Goal: Find specific page/section: Find specific page/section

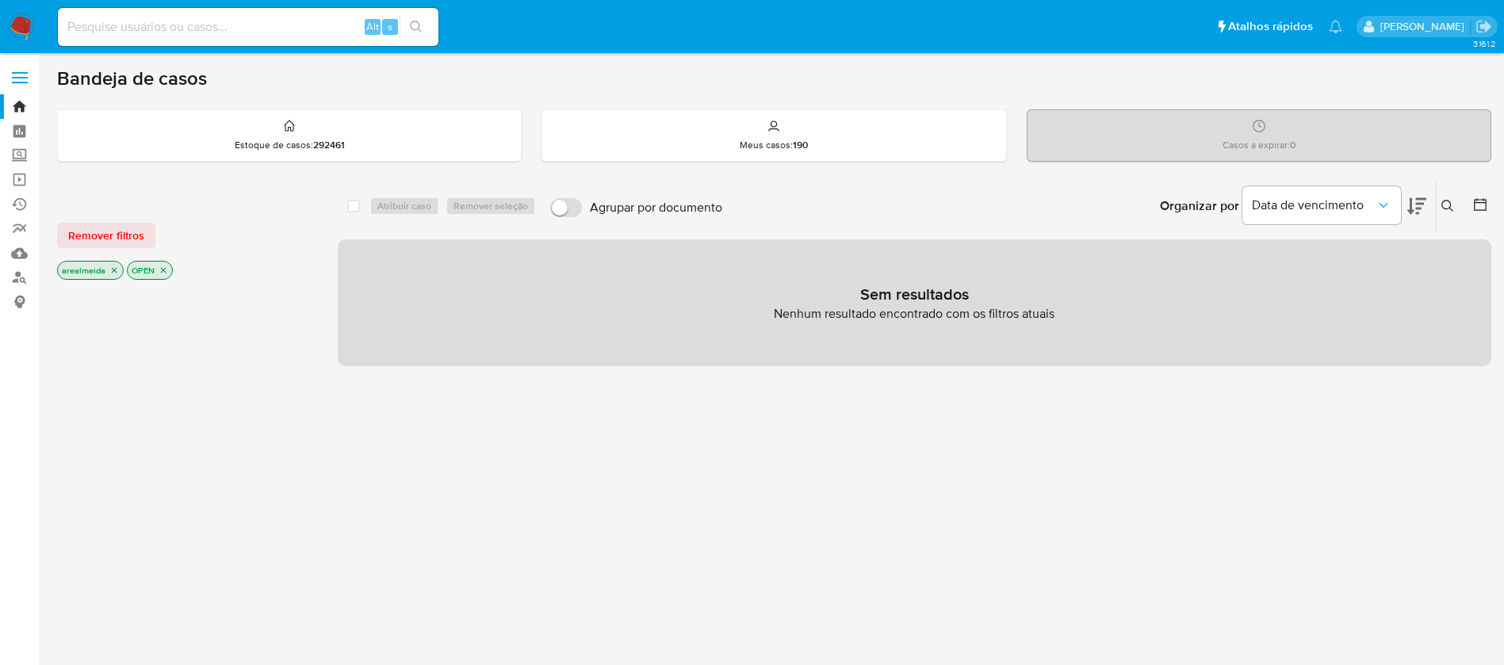
click at [114, 271] on icon "close-filter" at bounding box center [114, 271] width 10 height 10
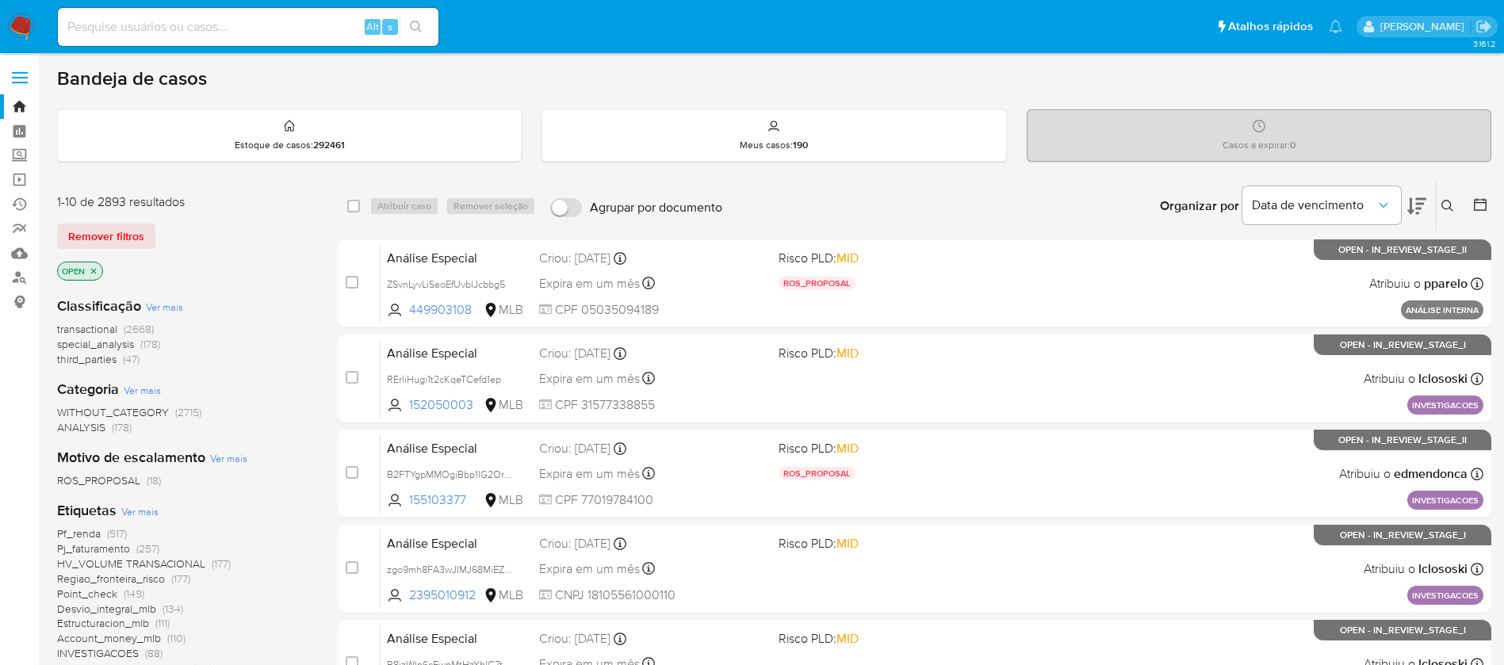
click at [95, 271] on icon "close-filter" at bounding box center [94, 271] width 10 height 10
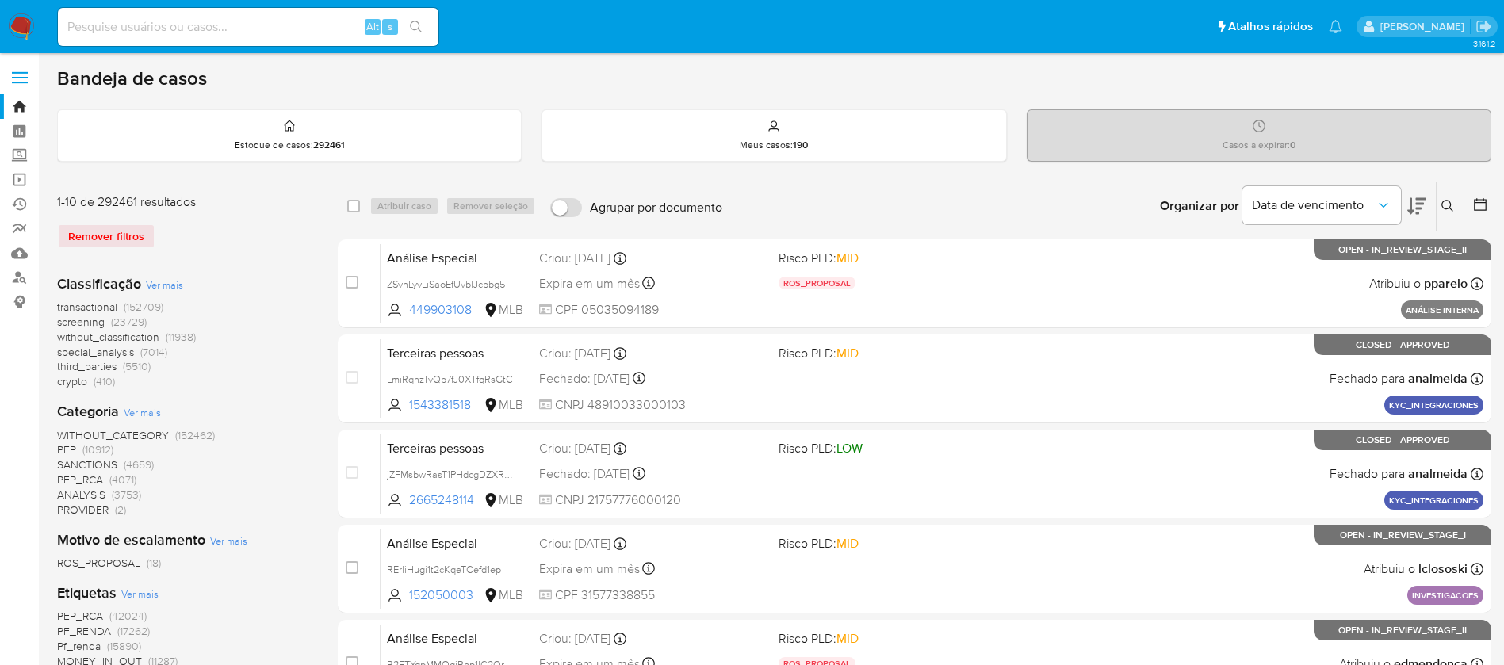
click at [78, 305] on span "transactional" at bounding box center [87, 307] width 60 height 16
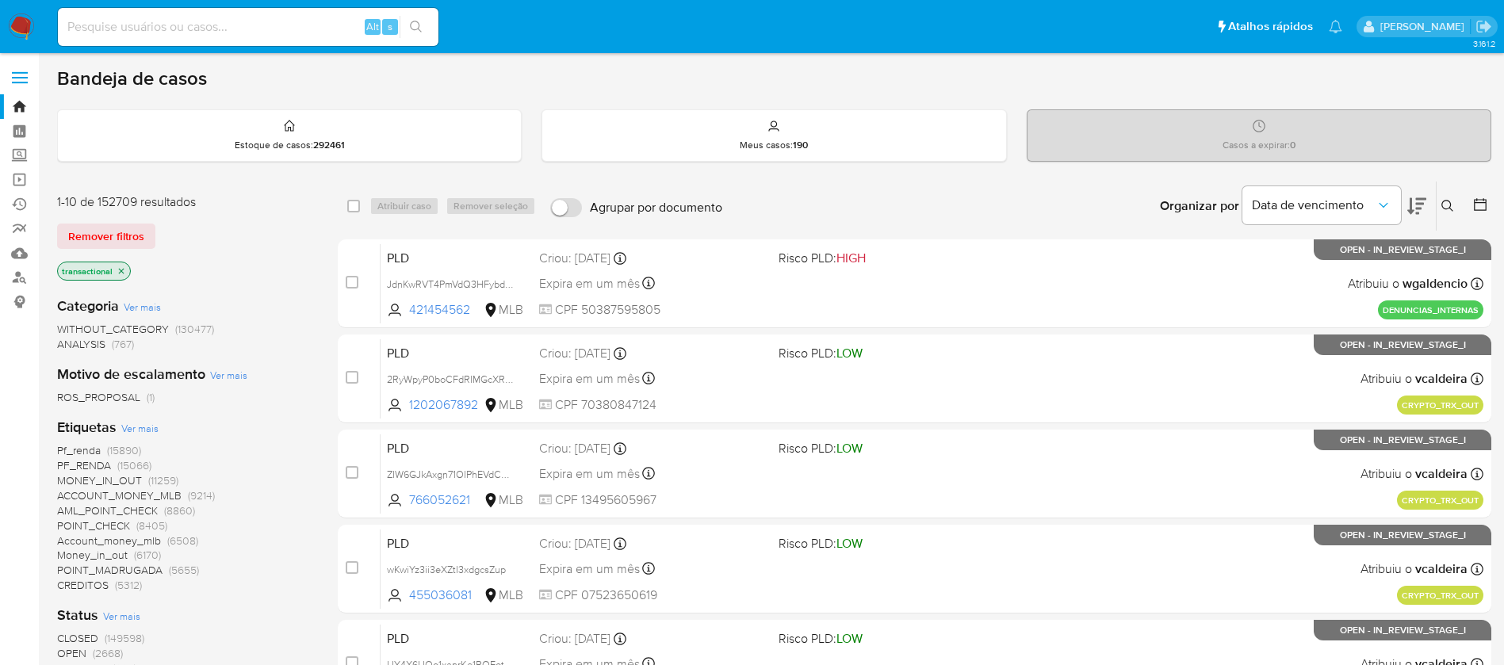
click at [88, 447] on span "Pf_renda" at bounding box center [79, 450] width 44 height 16
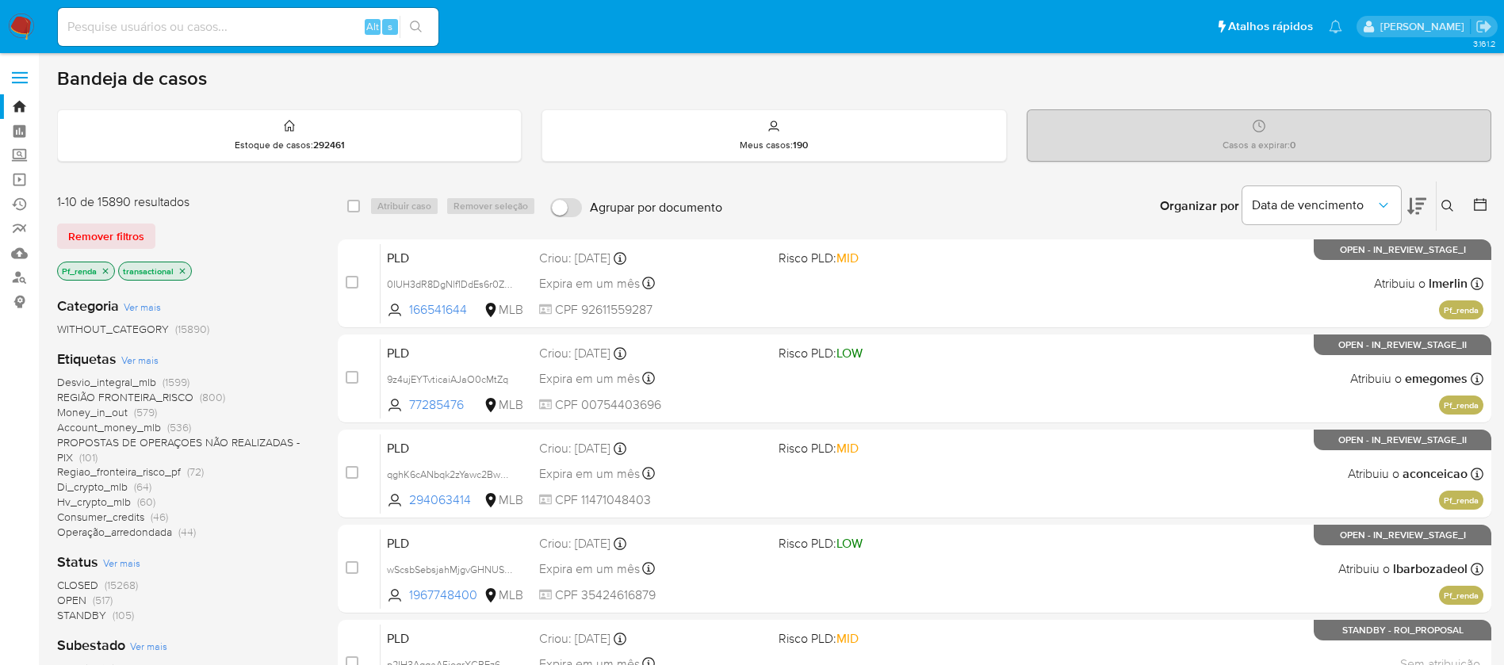
click at [183, 268] on icon "close-filter" at bounding box center [183, 271] width 10 height 10
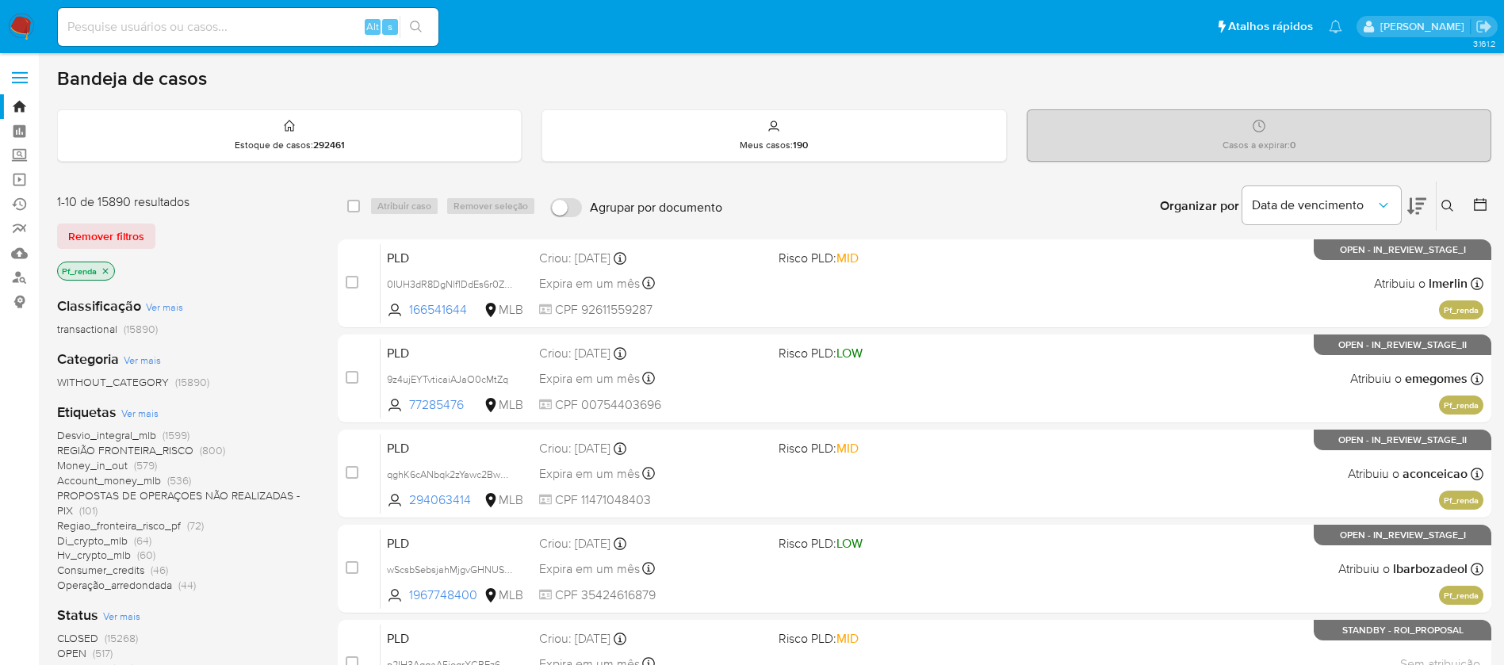
scroll to position [119, 0]
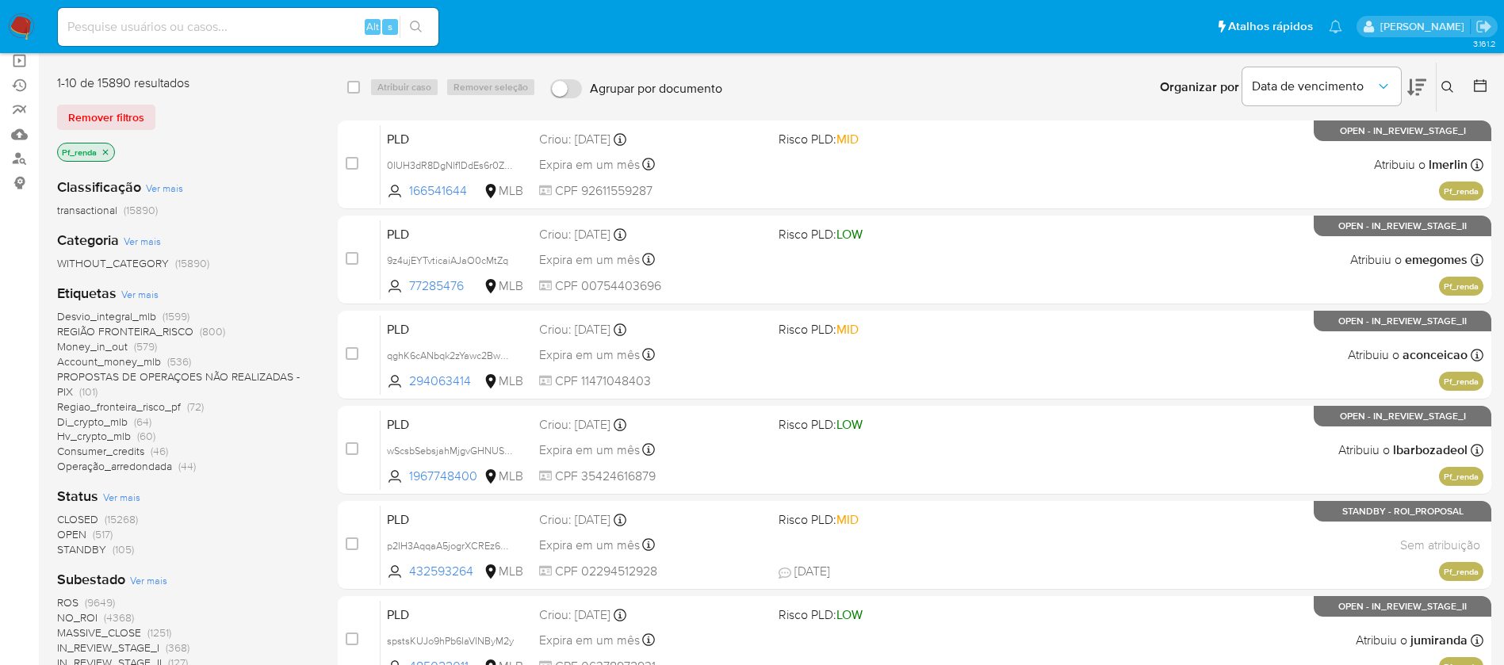
click at [68, 530] on span "OPEN" at bounding box center [71, 535] width 29 height 16
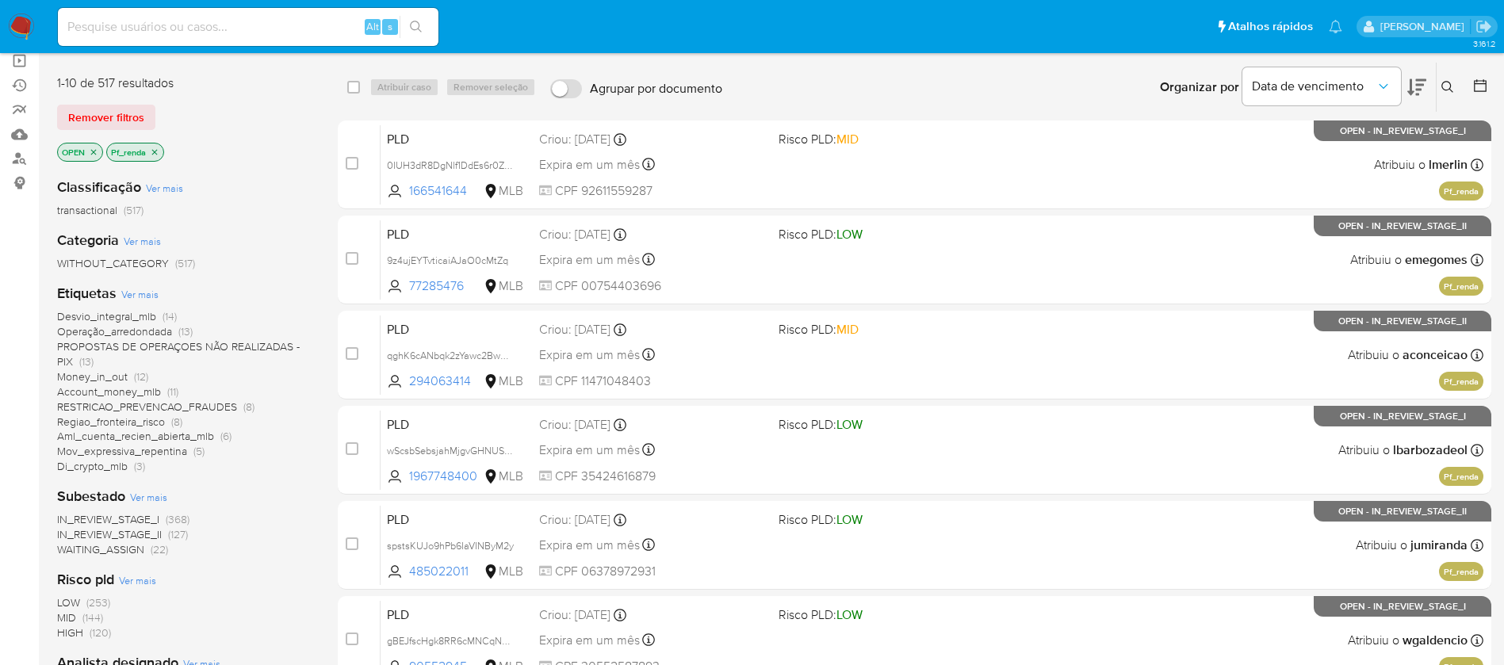
scroll to position [238, 0]
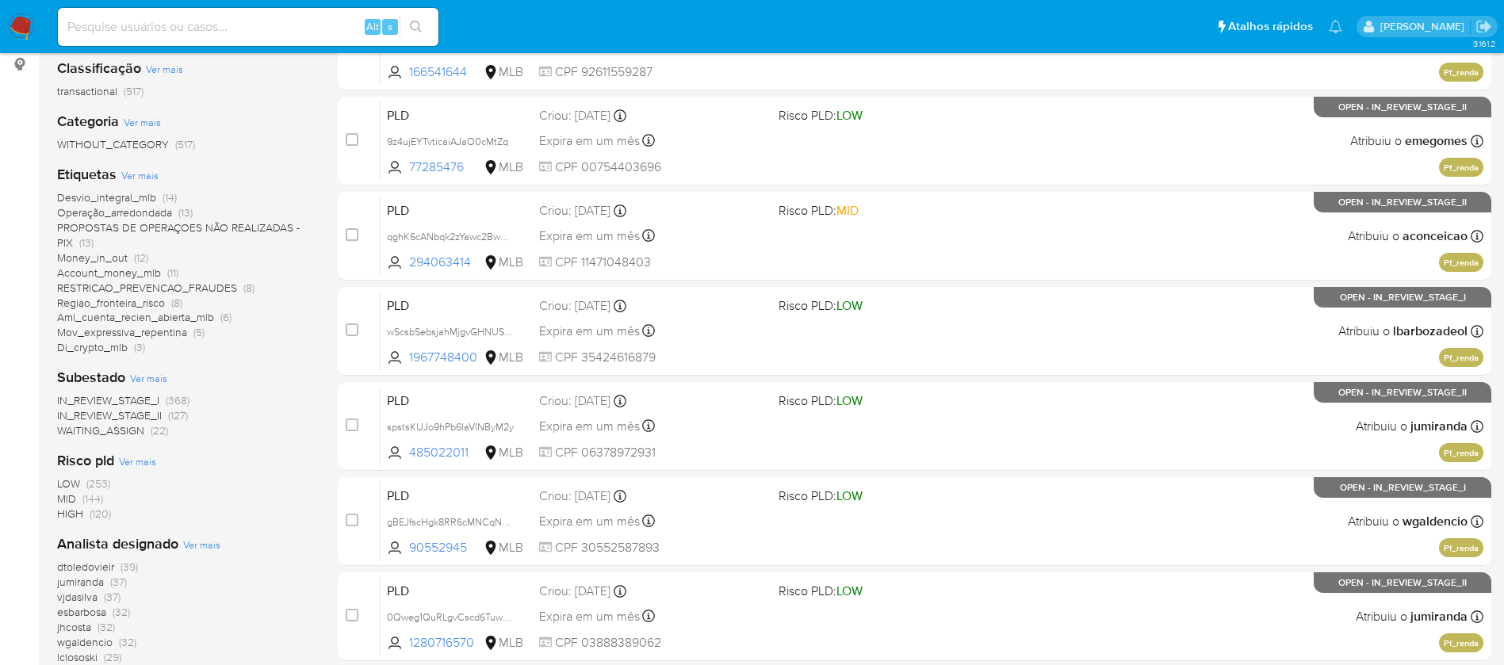
click at [148, 400] on span "IN_REVIEW_STAGE_I" at bounding box center [108, 401] width 102 height 16
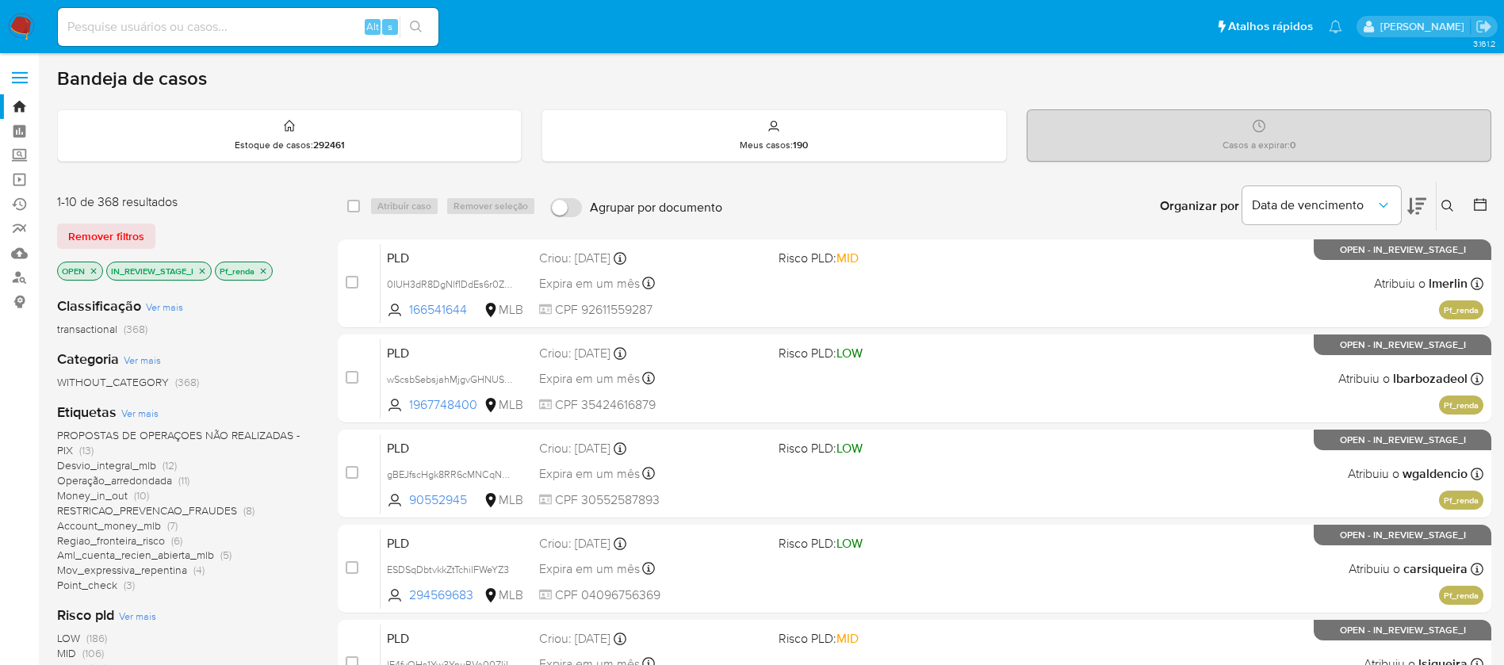
click at [140, 412] on span "Ver mais" at bounding box center [139, 413] width 37 height 14
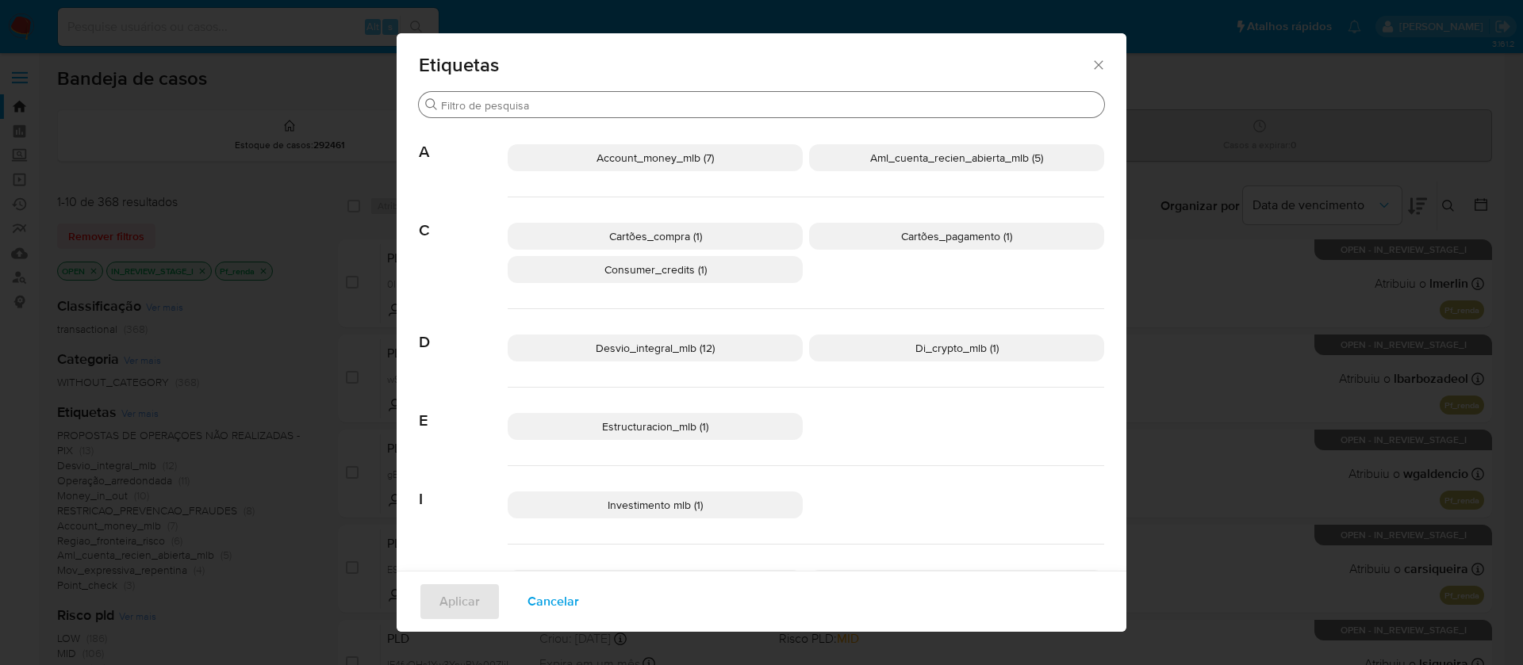
click at [626, 102] on input "Buscar" at bounding box center [769, 105] width 657 height 14
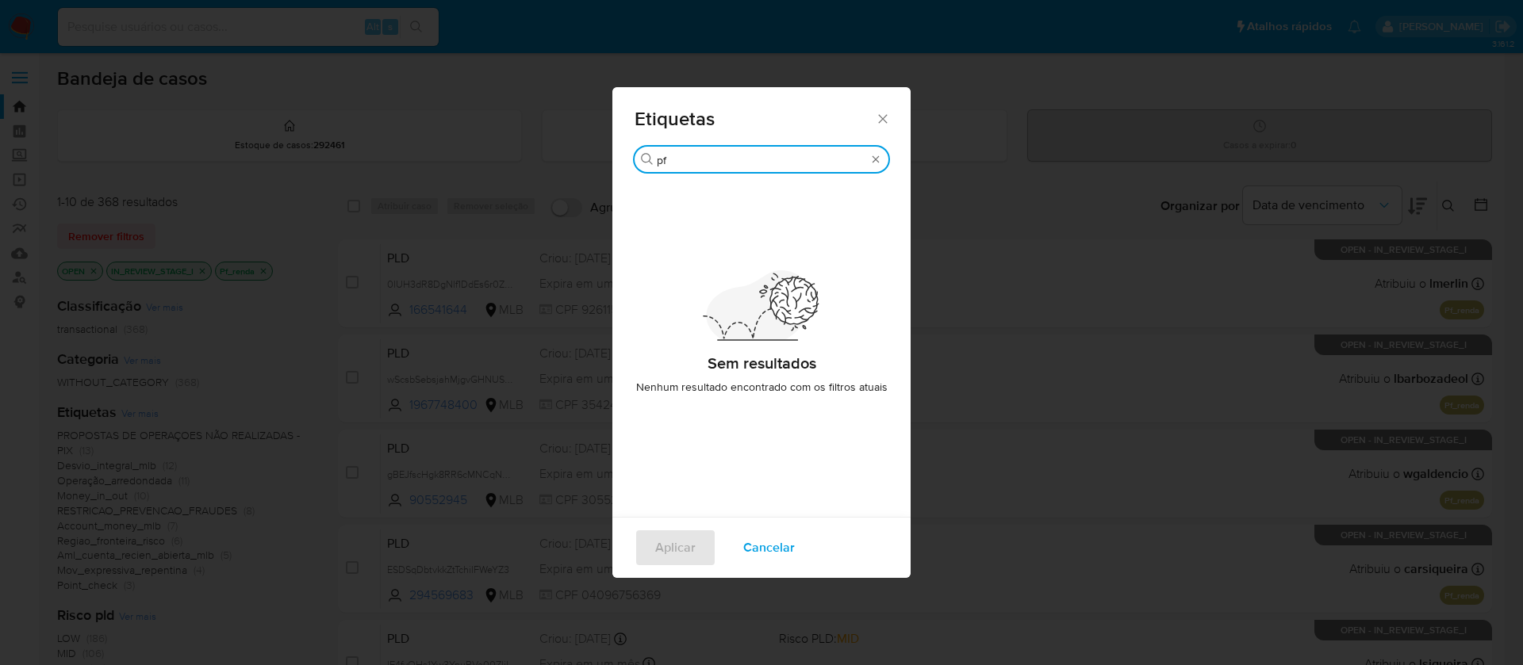
type input "pf"
click at [879, 111] on icon "Fechar" at bounding box center [883, 119] width 16 height 16
